Goal: Task Accomplishment & Management: Manage account settings

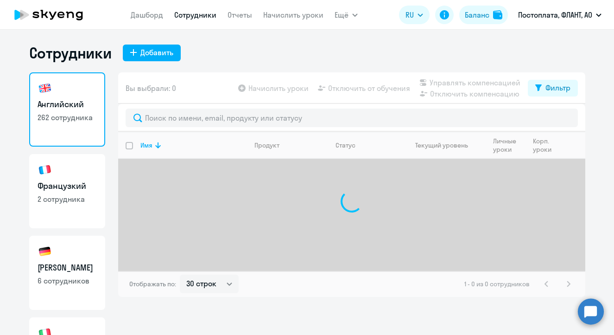
select select "30"
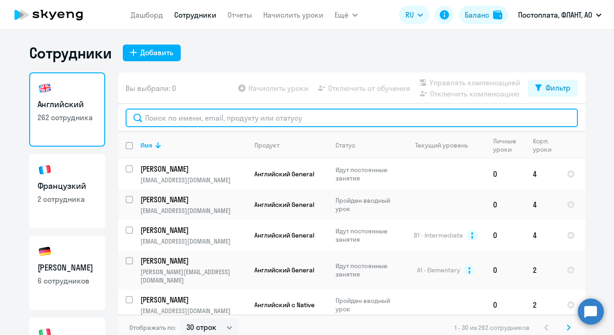
click at [221, 120] on input "text" at bounding box center [352, 117] width 452 height 19
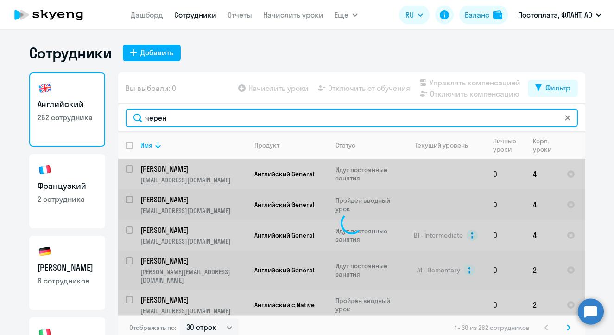
type input "черене"
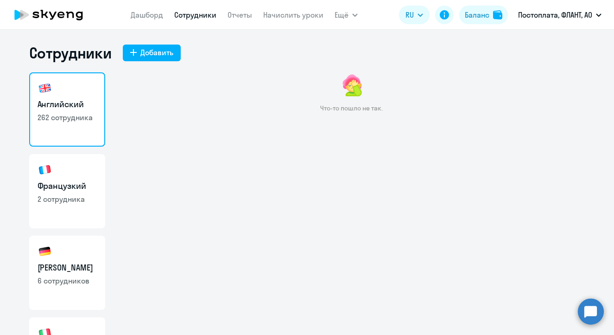
click at [64, 113] on p "262 сотрудника" at bounding box center [67, 117] width 59 height 10
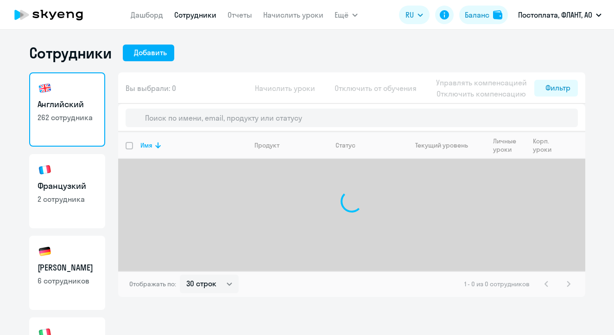
select select "30"
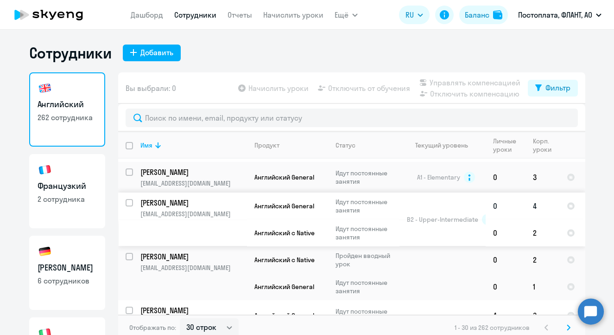
scroll to position [432, 0]
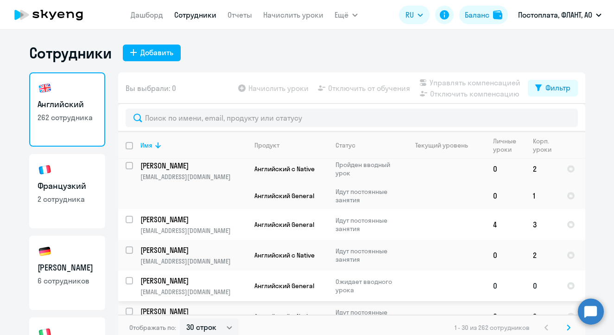
click at [126, 277] on input "select row 42538741" at bounding box center [135, 286] width 19 height 19
checkbox input "true"
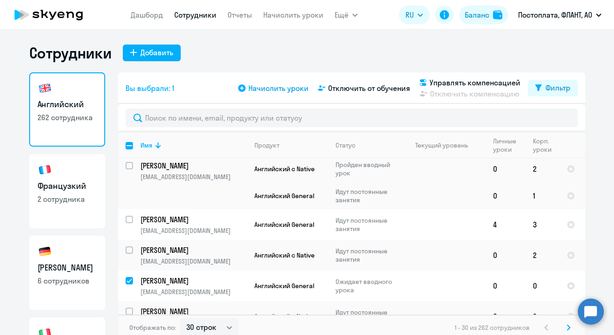
click at [281, 87] on span "Начислить уроки" at bounding box center [278, 88] width 60 height 11
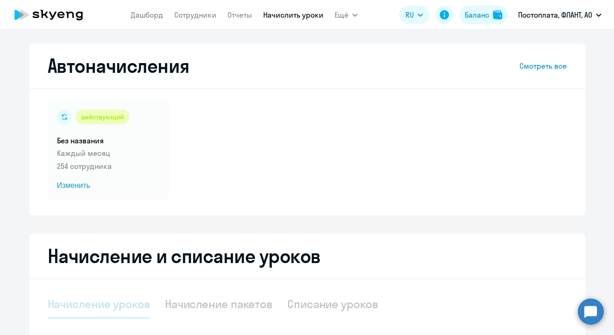
scroll to position [184, 0]
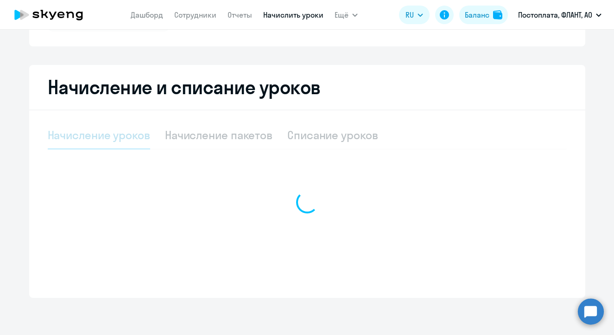
select select "10"
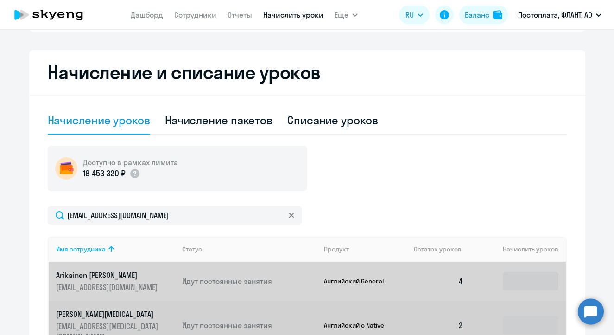
scroll to position [273, 0]
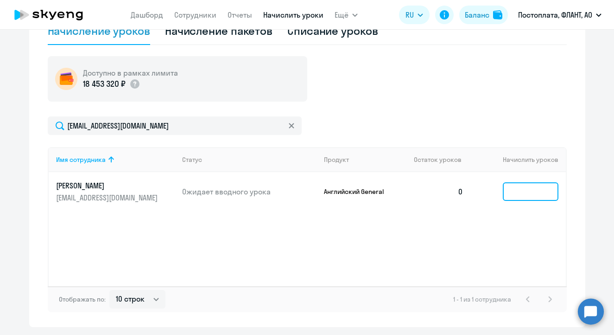
click at [524, 188] on input at bounding box center [531, 191] width 56 height 19
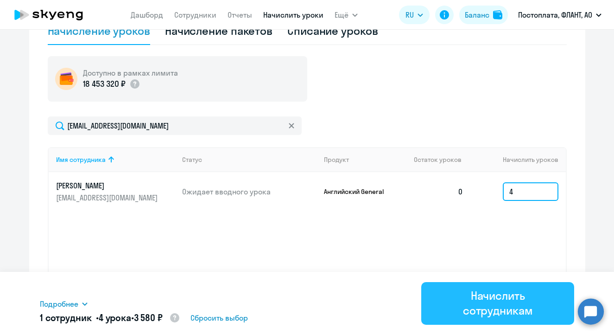
type input "4"
click at [483, 287] on button "Начислить сотрудникам" at bounding box center [497, 303] width 153 height 43
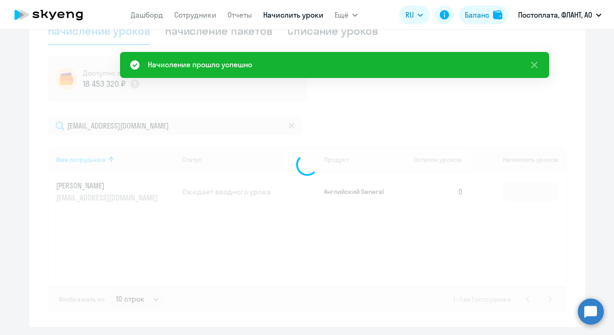
scroll to position [0, 0]
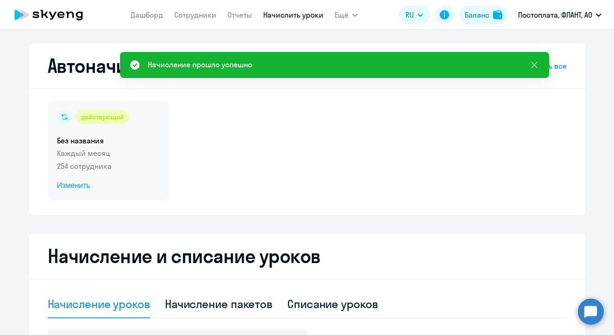
click at [95, 184] on span "Изменить" at bounding box center [108, 185] width 103 height 11
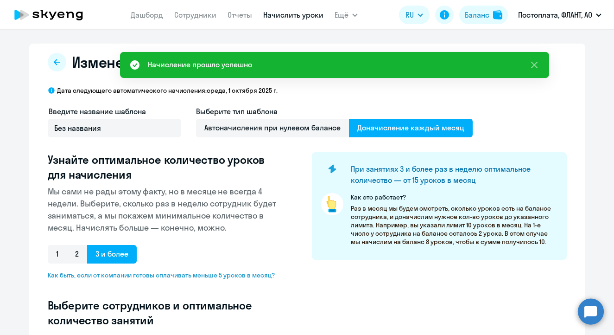
select select "10"
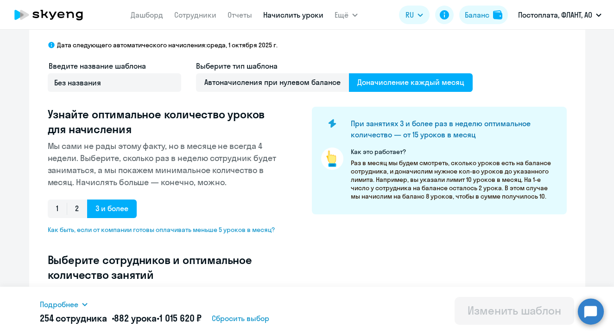
scroll to position [136, 0]
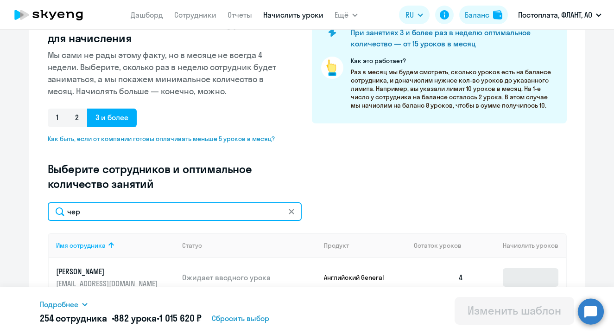
type input "чер"
